Goal: Task Accomplishment & Management: Complete application form

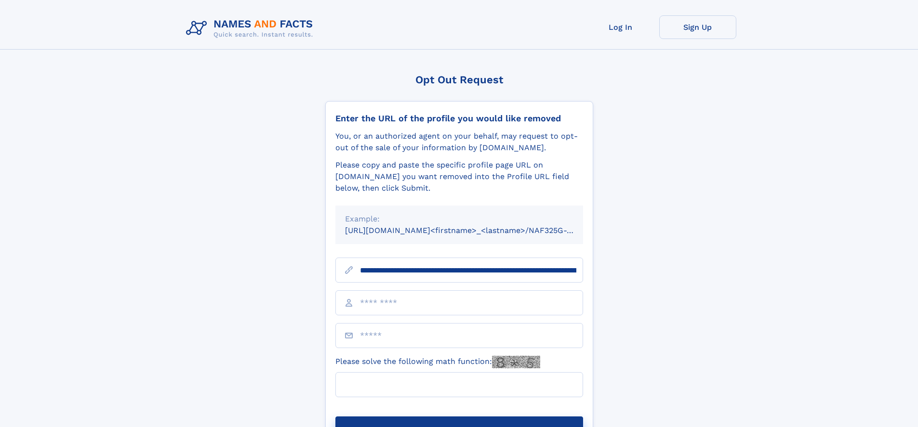
scroll to position [0, 110]
type input "**********"
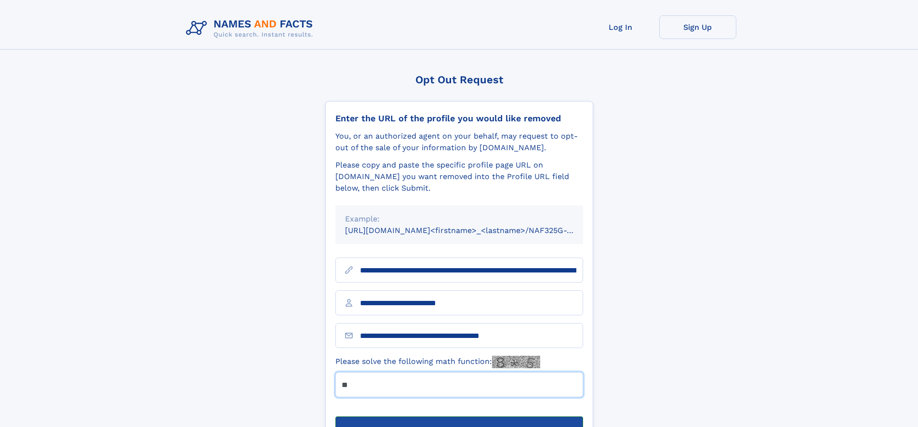
type input "**"
click at [459, 417] on button "Submit Opt Out Request" at bounding box center [459, 432] width 248 height 31
